Goal: Task Accomplishment & Management: Use online tool/utility

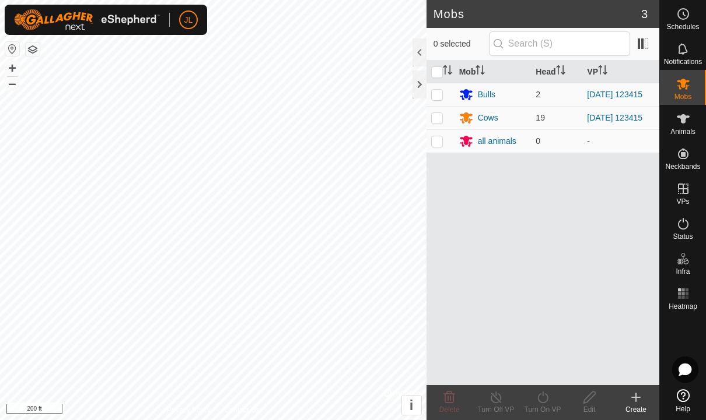
click at [687, 16] on circle at bounding box center [683, 14] width 10 height 10
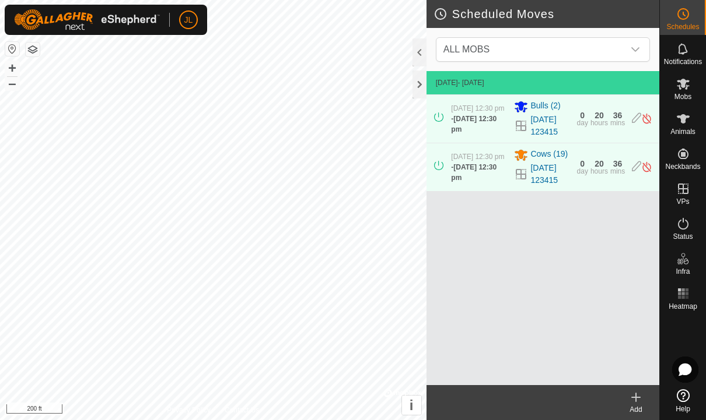
click at [651, 118] on img at bounding box center [646, 119] width 11 height 12
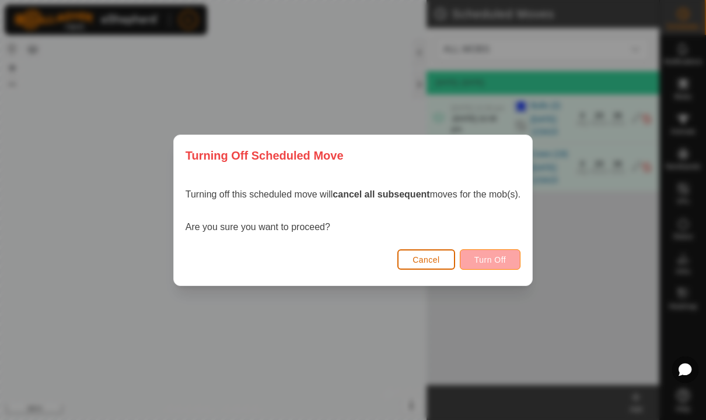
click at [506, 258] on span "Turn Off" at bounding box center [490, 259] width 32 height 9
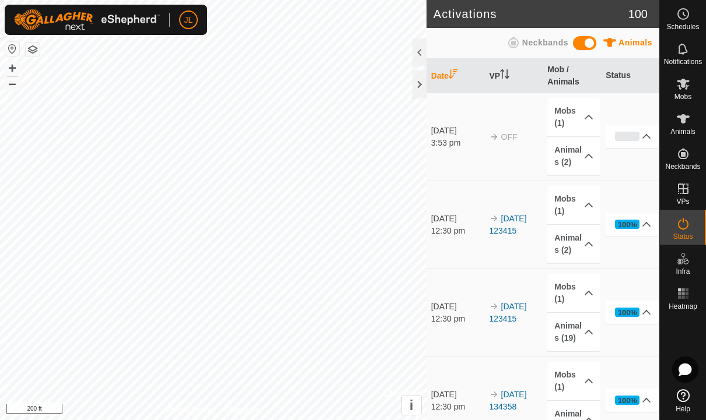
click at [684, 20] on icon at bounding box center [683, 14] width 14 height 14
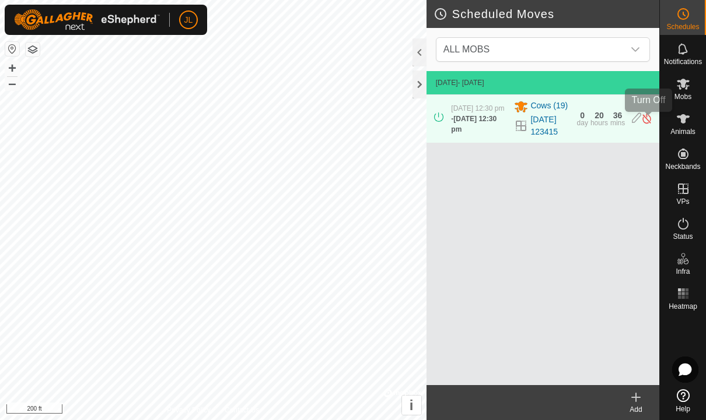
click at [650, 118] on img at bounding box center [646, 119] width 11 height 12
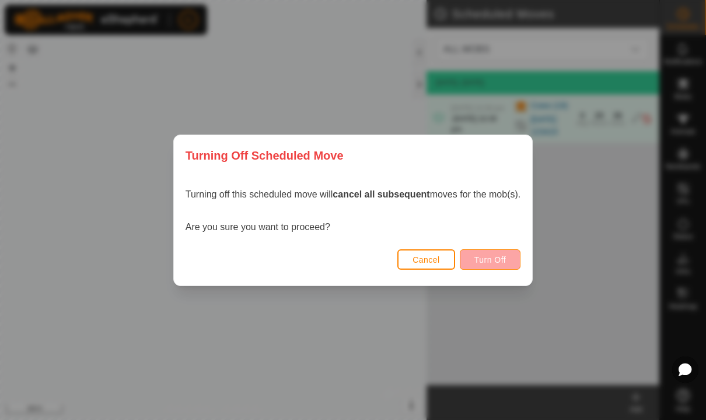
click at [501, 262] on span "Turn Off" at bounding box center [490, 259] width 32 height 9
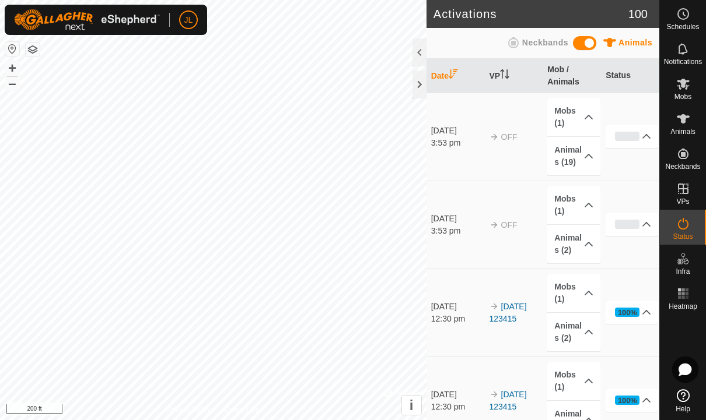
click at [688, 16] on circle at bounding box center [683, 14] width 10 height 10
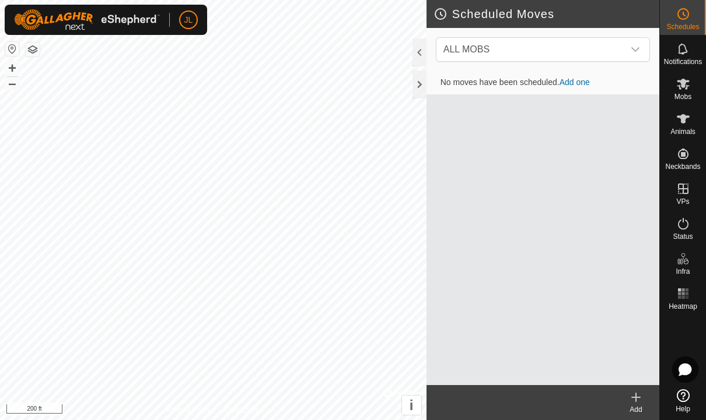
click at [638, 399] on icon at bounding box center [636, 398] width 14 height 14
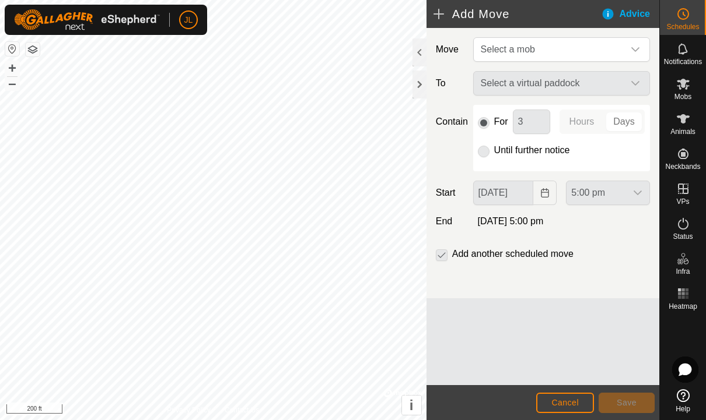
click at [633, 83] on div "Select a virtual paddock" at bounding box center [561, 83] width 186 height 24
click at [634, 46] on icon "dropdown trigger" at bounding box center [634, 49] width 9 height 9
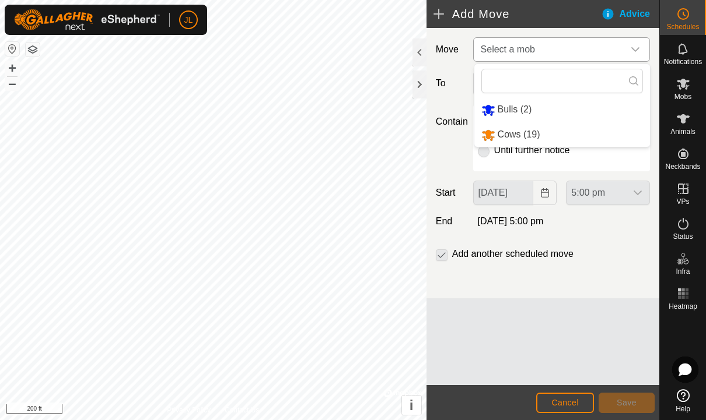
click at [545, 134] on li "Cows (19)" at bounding box center [562, 135] width 176 height 24
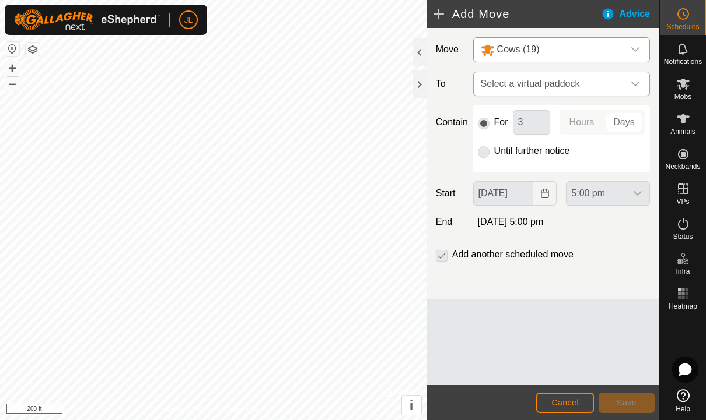
click at [642, 82] on div "dropdown trigger" at bounding box center [634, 83] width 23 height 23
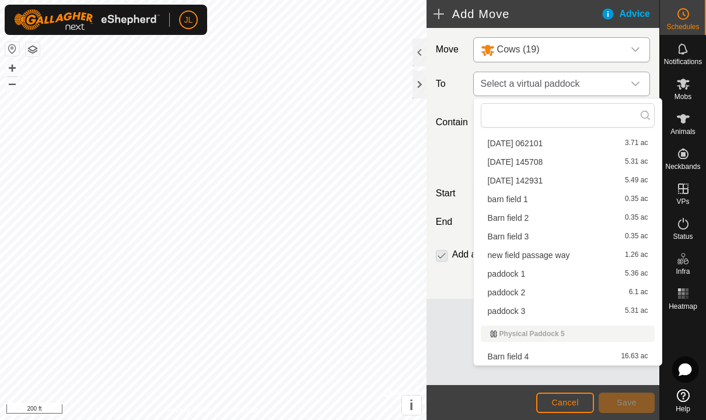
scroll to position [219, 0]
click at [520, 197] on span "barn field 1" at bounding box center [508, 199] width 40 height 8
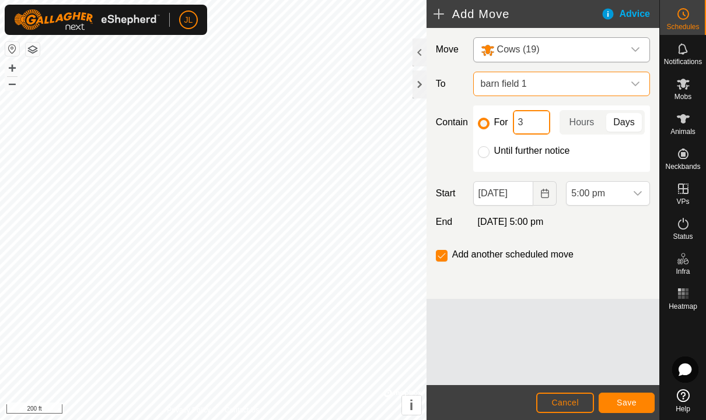
click at [537, 127] on input "3" at bounding box center [531, 122] width 37 height 24
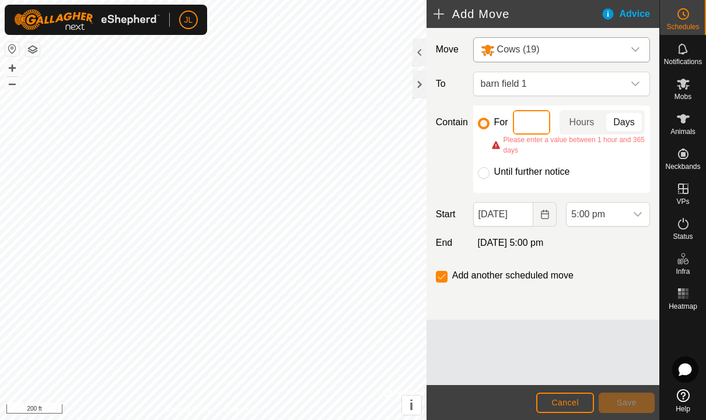
type input "2"
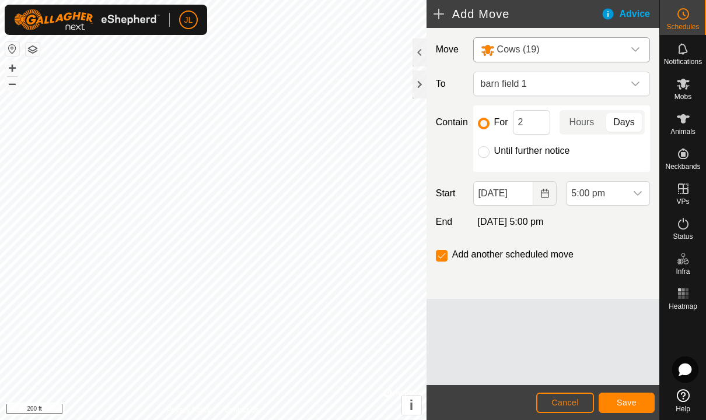
click at [633, 405] on span "Save" at bounding box center [626, 402] width 20 height 9
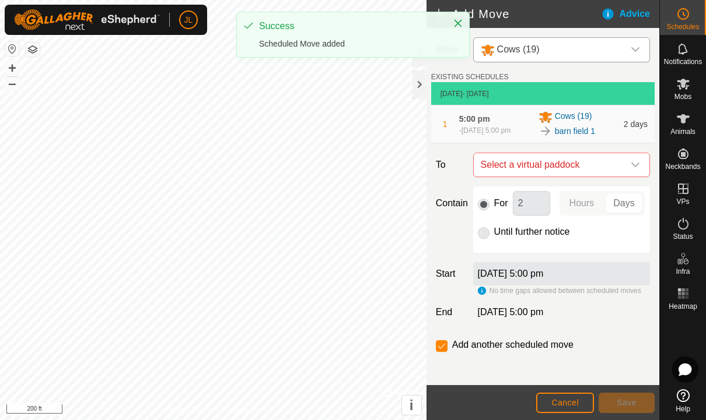
click at [636, 43] on div "dropdown trigger" at bounding box center [634, 50] width 23 height 24
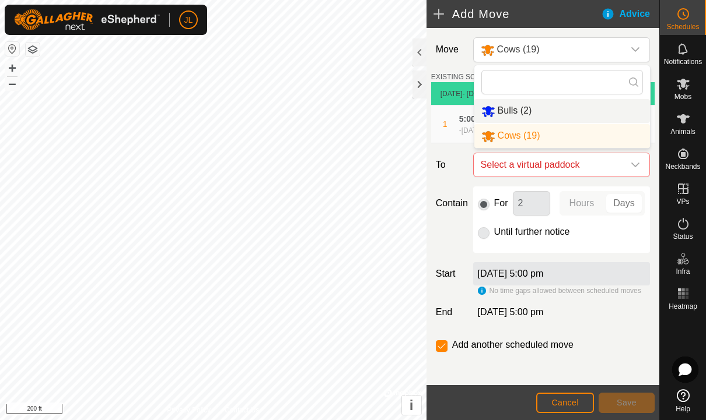
click at [530, 115] on span "Bulls (2)" at bounding box center [514, 111] width 34 height 10
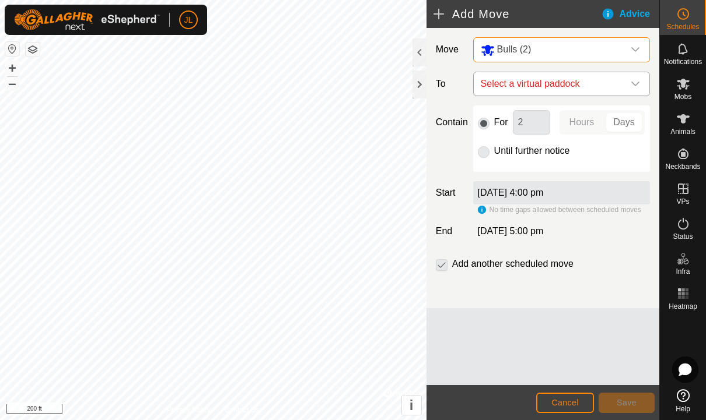
click at [637, 84] on icon "dropdown trigger" at bounding box center [635, 84] width 8 height 5
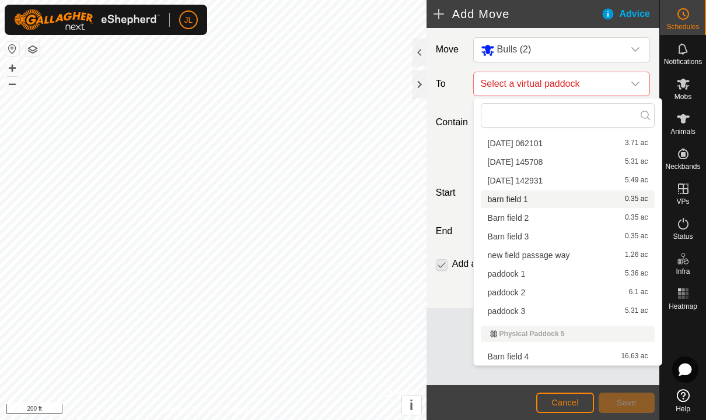
click at [527, 201] on span "barn field 1" at bounding box center [508, 199] width 40 height 8
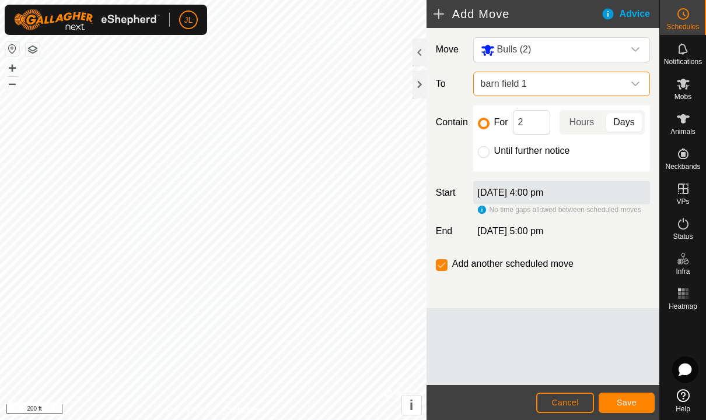
click at [640, 404] on button "Save" at bounding box center [626, 403] width 56 height 20
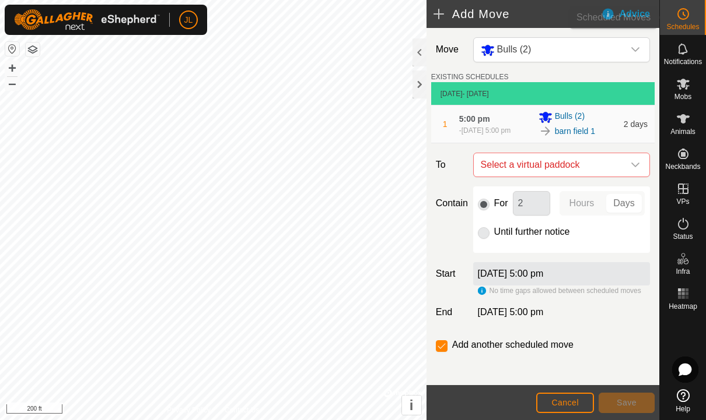
click at [682, 26] on span "Schedules" at bounding box center [682, 26] width 33 height 7
